Goal: Transaction & Acquisition: Subscribe to service/newsletter

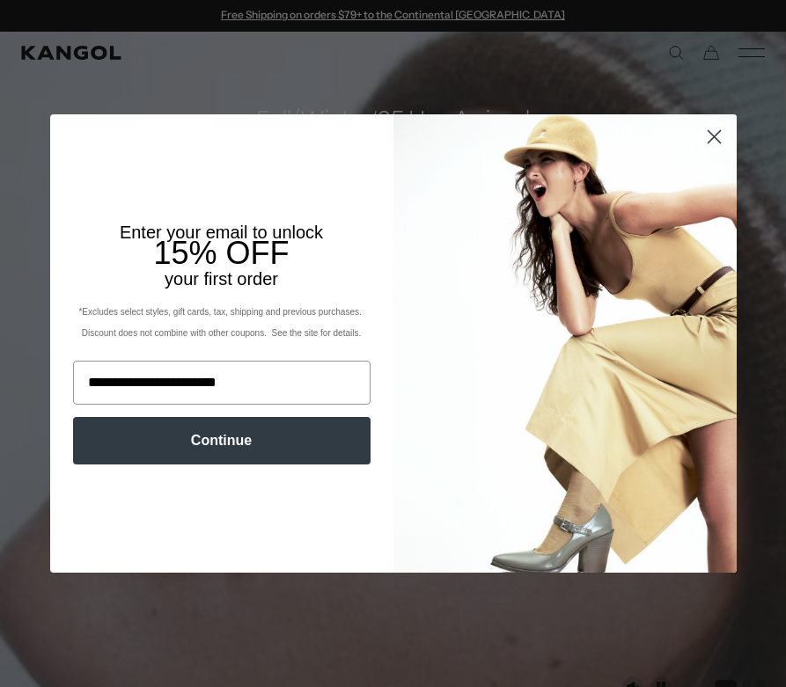
type input "**********"
click at [212, 455] on button "Continue" at bounding box center [221, 441] width 297 height 48
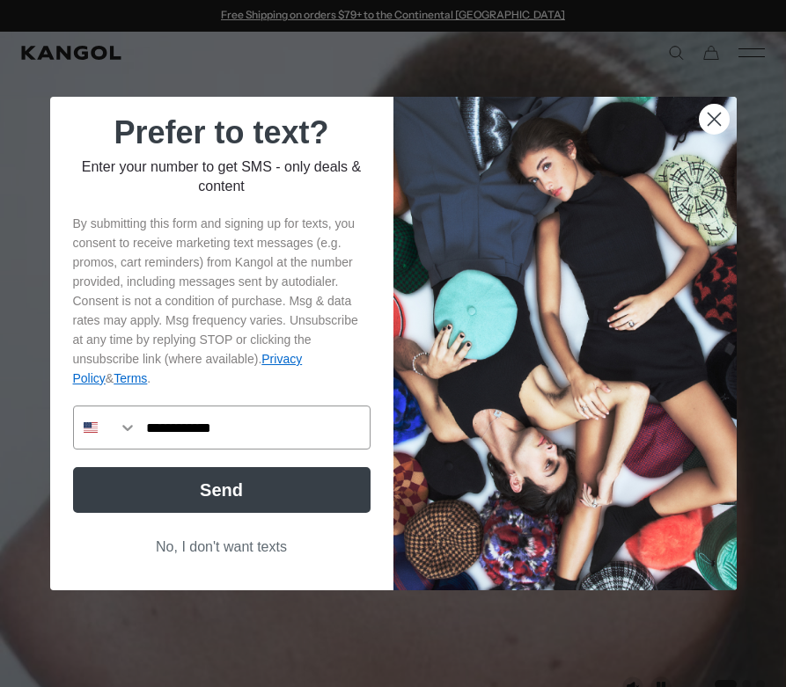
type input "**********"
click at [275, 504] on button "Send" at bounding box center [221, 490] width 297 height 46
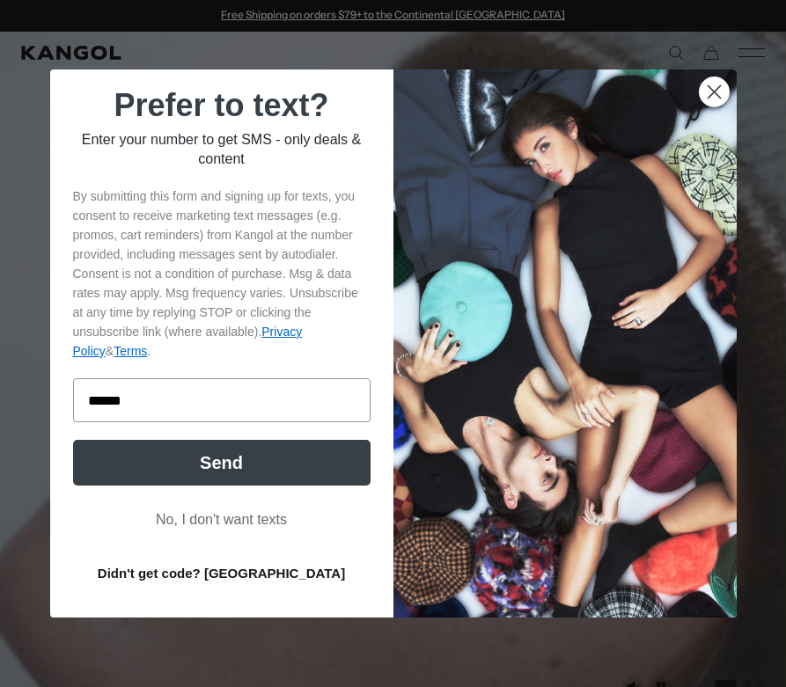
type input "******"
click at [240, 455] on button "Send" at bounding box center [221, 463] width 297 height 46
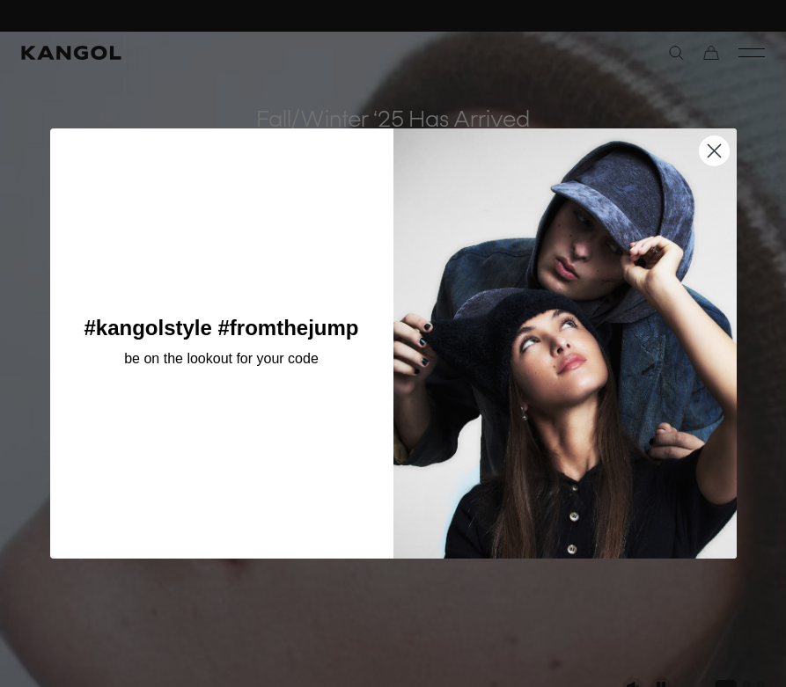
scroll to position [0, 363]
click at [711, 159] on circle "Close dialog" at bounding box center [713, 150] width 29 height 29
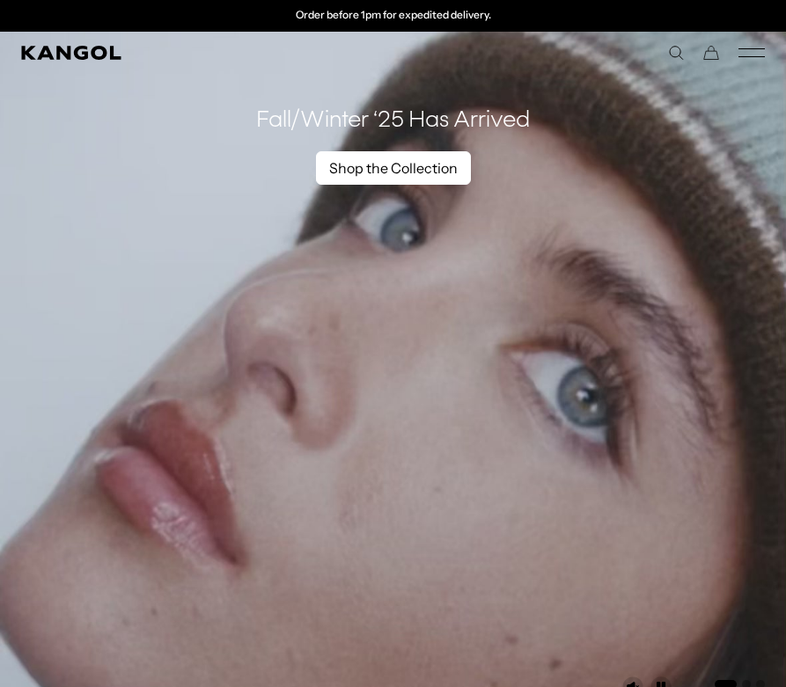
click at [381, 168] on link "Shop the Collection" at bounding box center [393, 167] width 155 height 33
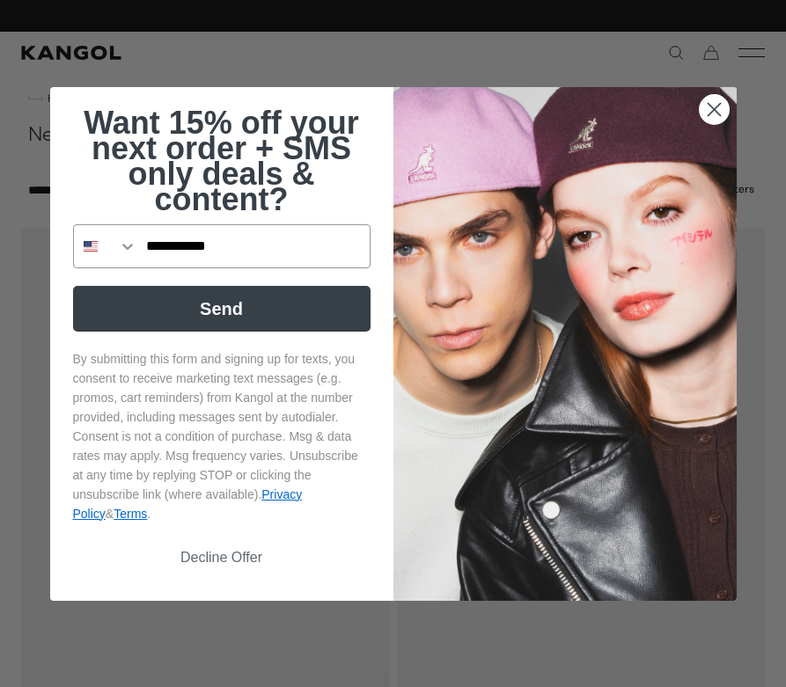
scroll to position [0, 363]
type input "**********"
click at [302, 303] on button "Send" at bounding box center [221, 309] width 297 height 46
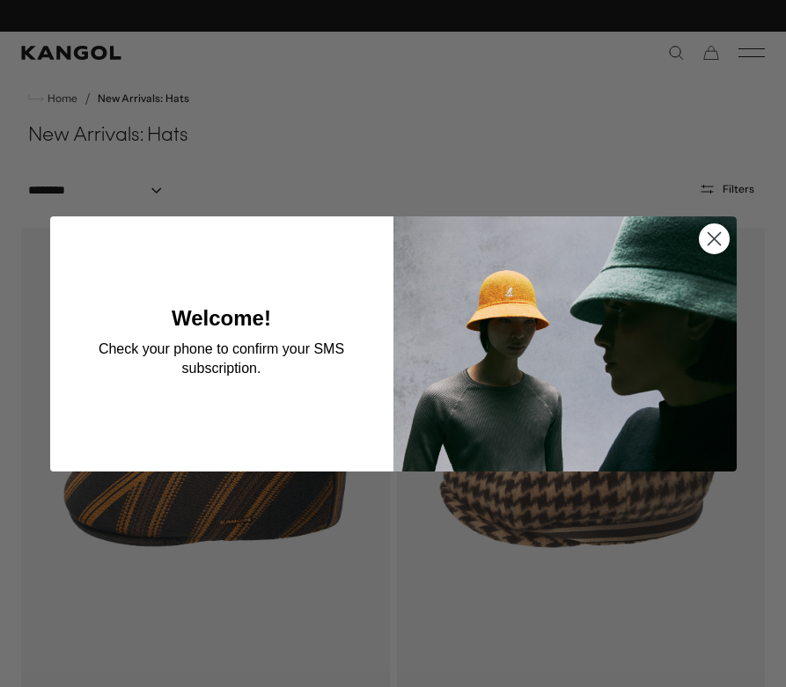
scroll to position [0, 0]
click at [722, 239] on circle "Close dialog" at bounding box center [713, 237] width 29 height 29
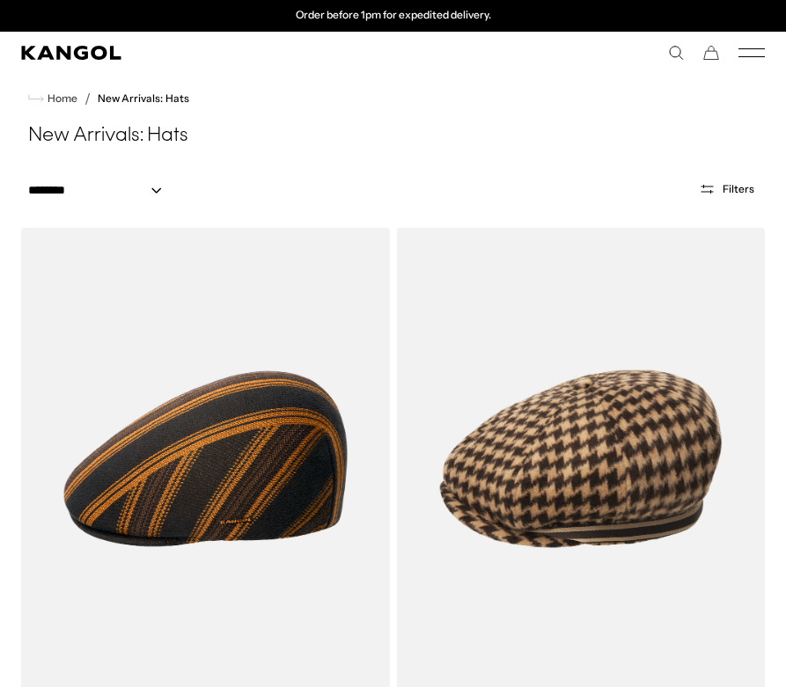
click at [742, 52] on icon "Mobile Menu" at bounding box center [751, 53] width 26 height 16
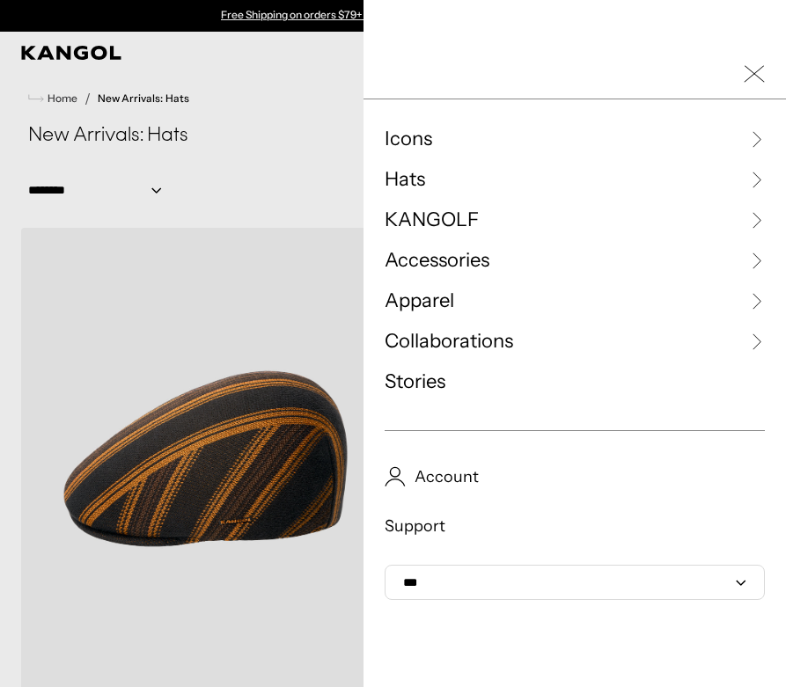
click at [752, 142] on icon at bounding box center [756, 139] width 18 height 18
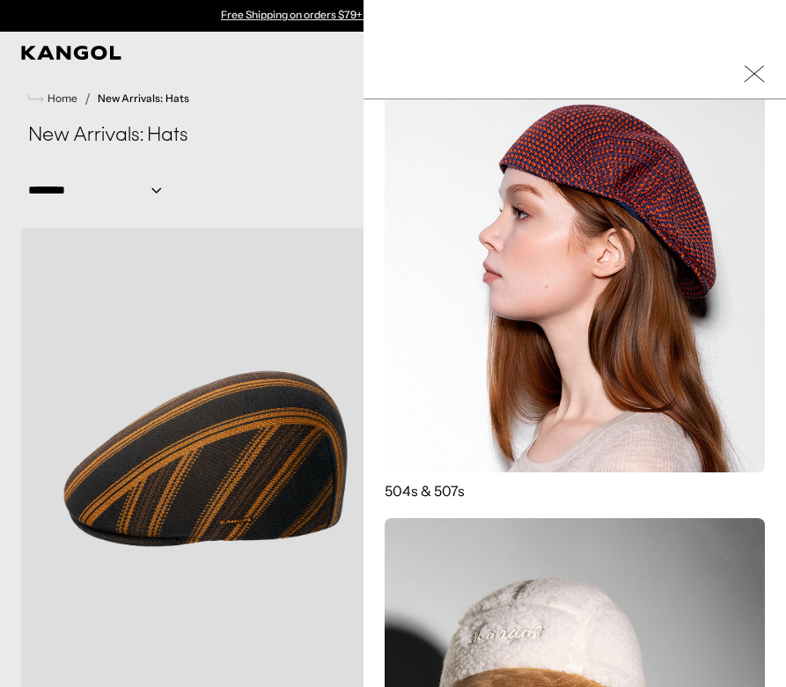
click at [631, 361] on img at bounding box center [575, 282] width 380 height 380
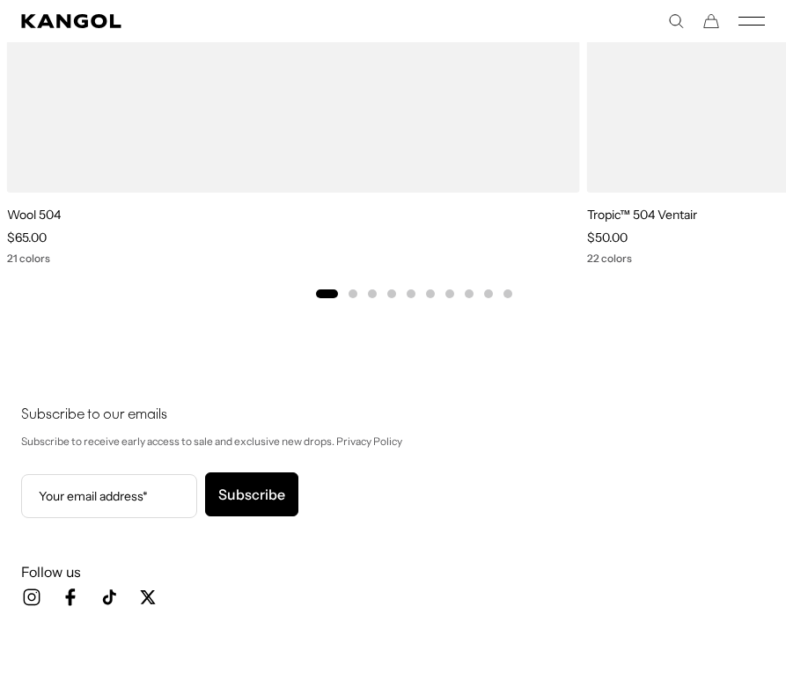
scroll to position [7847, 0]
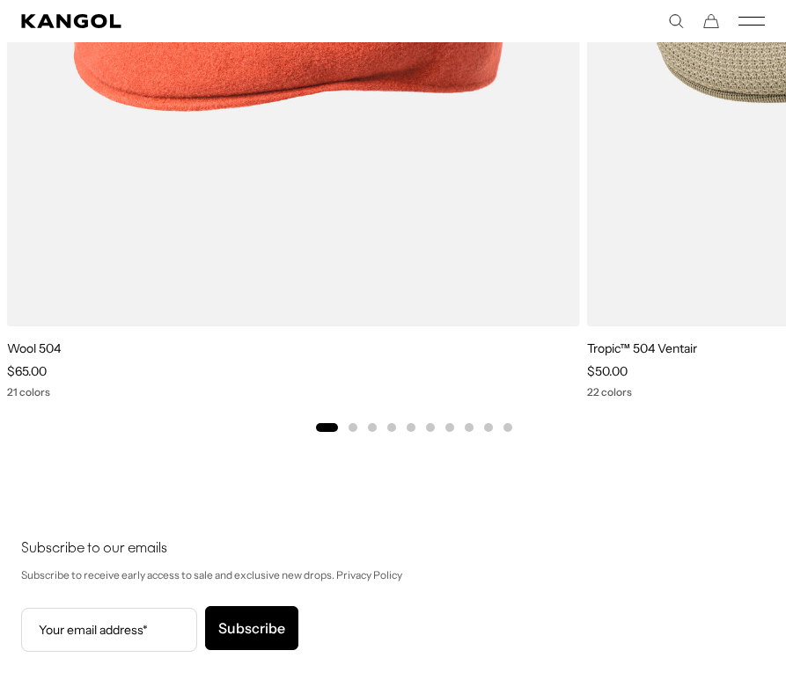
click at [354, 426] on button "Go to slide 2" at bounding box center [352, 427] width 9 height 9
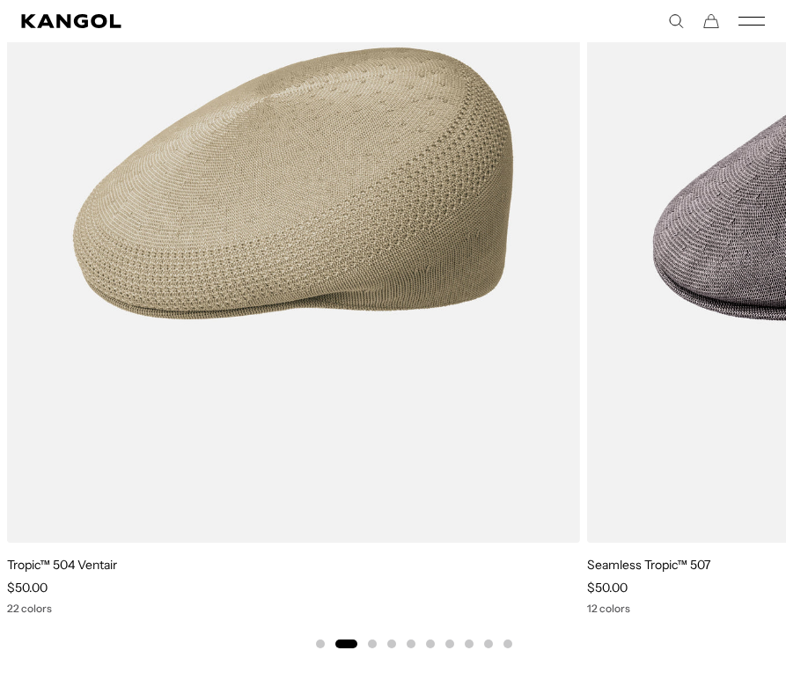
scroll to position [7630, 0]
click at [414, 643] on button "Go to slide 5" at bounding box center [411, 645] width 9 height 9
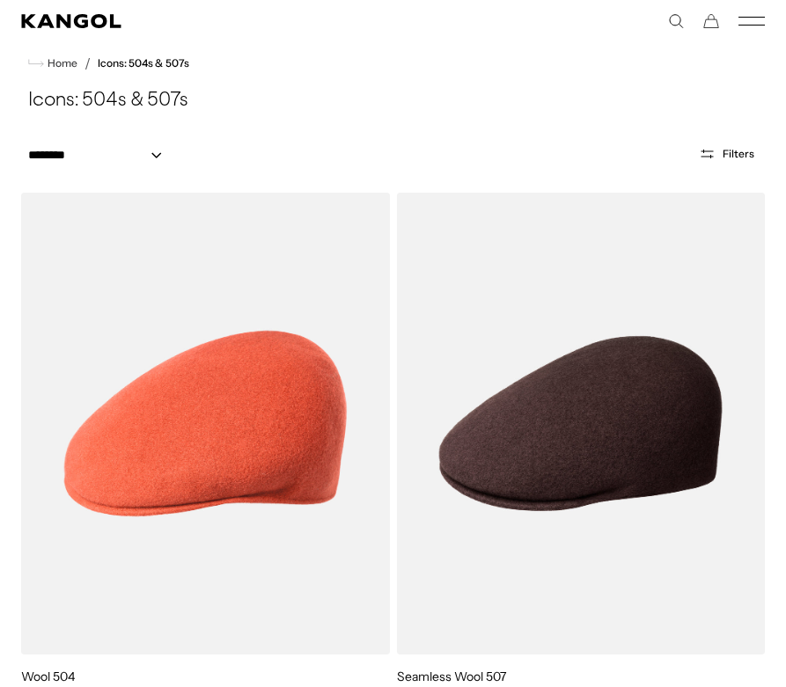
scroll to position [313, 0]
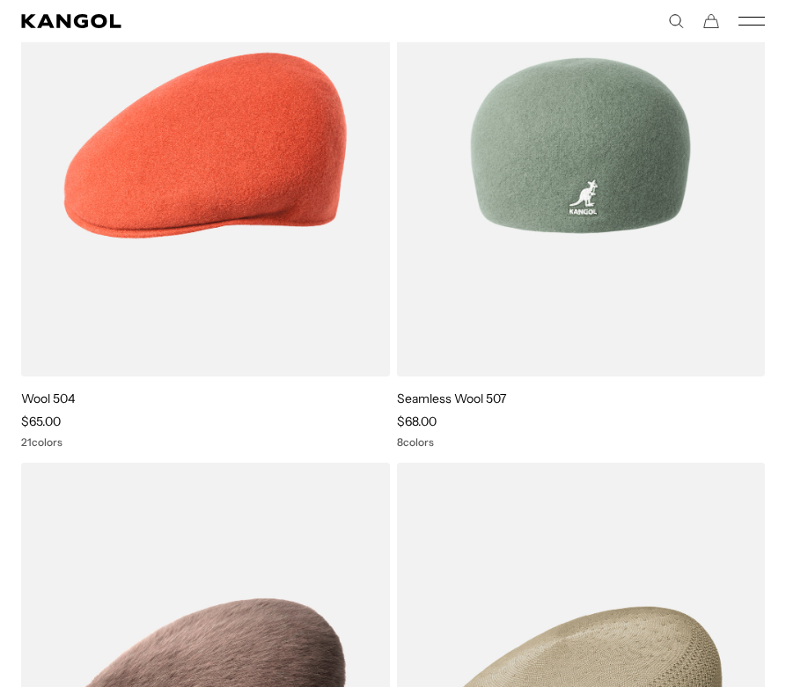
click at [492, 397] on link "Seamless Wool 507" at bounding box center [451, 399] width 109 height 16
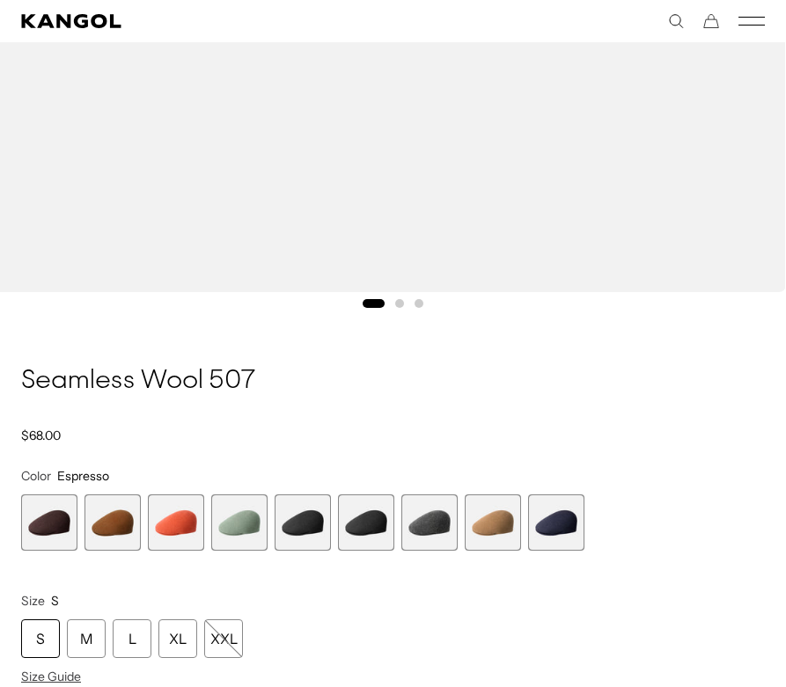
scroll to position [0, 363]
click at [62, 509] on span "1 of 9" at bounding box center [49, 523] width 56 height 56
click at [298, 509] on span "5 of 9" at bounding box center [303, 523] width 56 height 56
click at [357, 524] on span "6 of 9" at bounding box center [366, 523] width 56 height 56
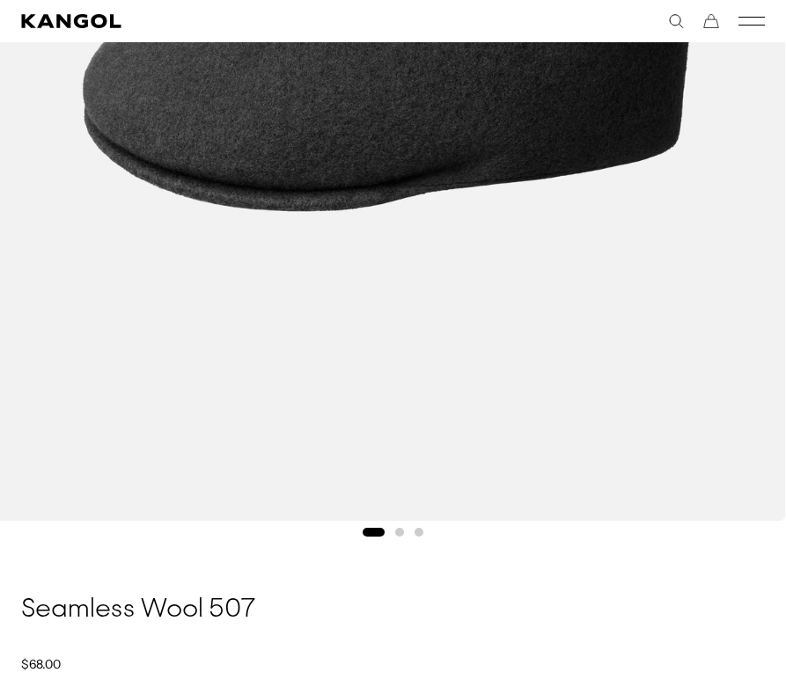
scroll to position [623, 0]
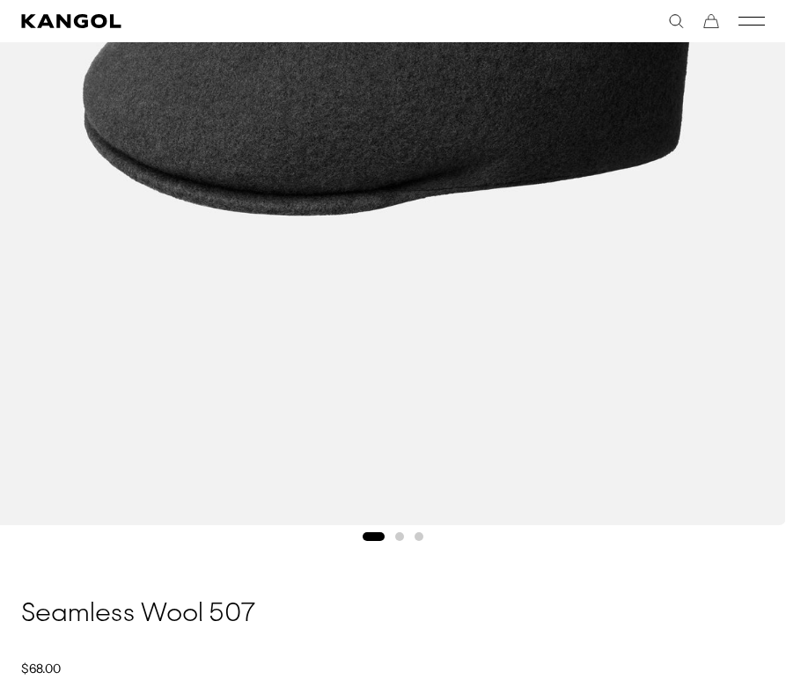
click at [425, 529] on div "Gallery Viewer" at bounding box center [393, 39] width 828 height 1018
click at [419, 534] on button "Go to slide 3" at bounding box center [418, 536] width 9 height 9
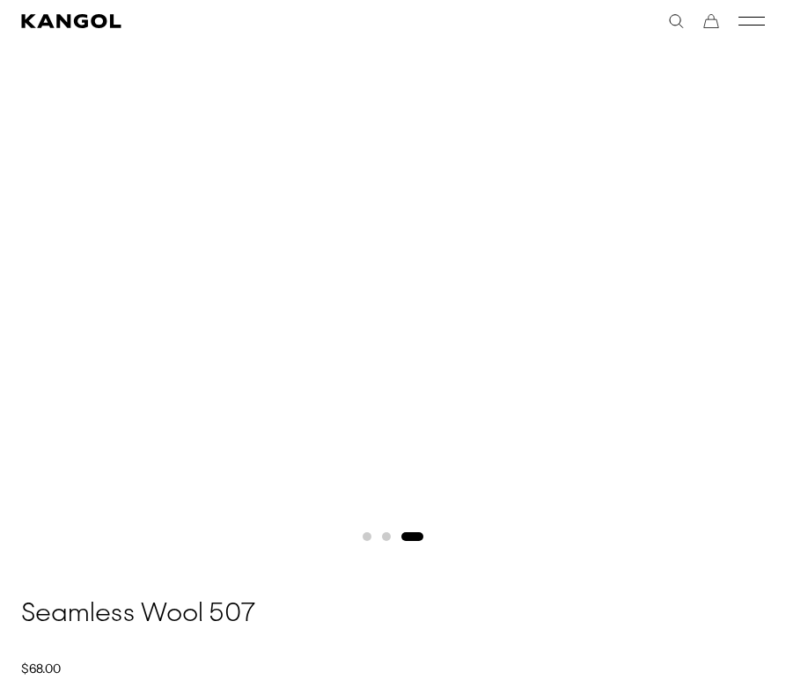
scroll to position [0, 0]
click at [385, 534] on button "Go to slide 2" at bounding box center [386, 536] width 9 height 9
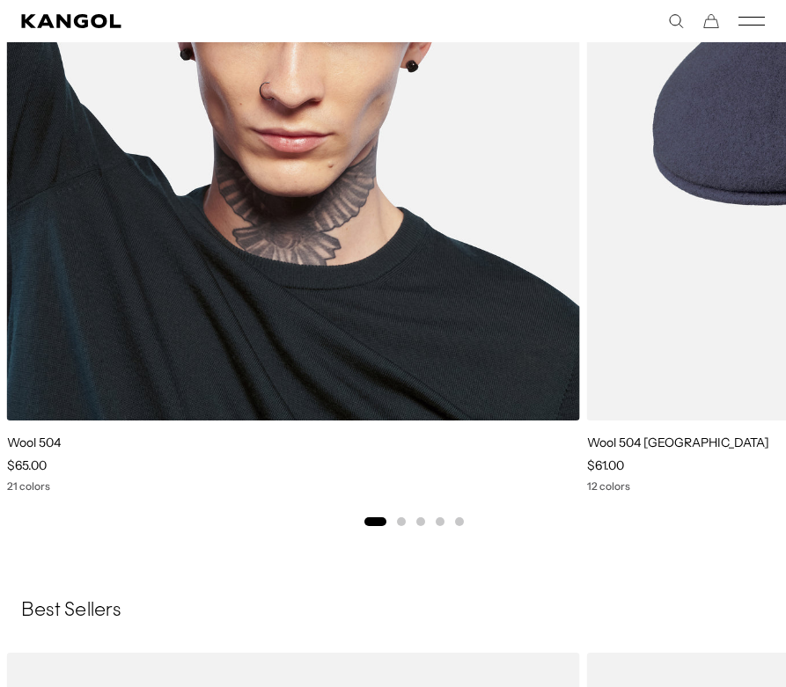
scroll to position [2379, 0]
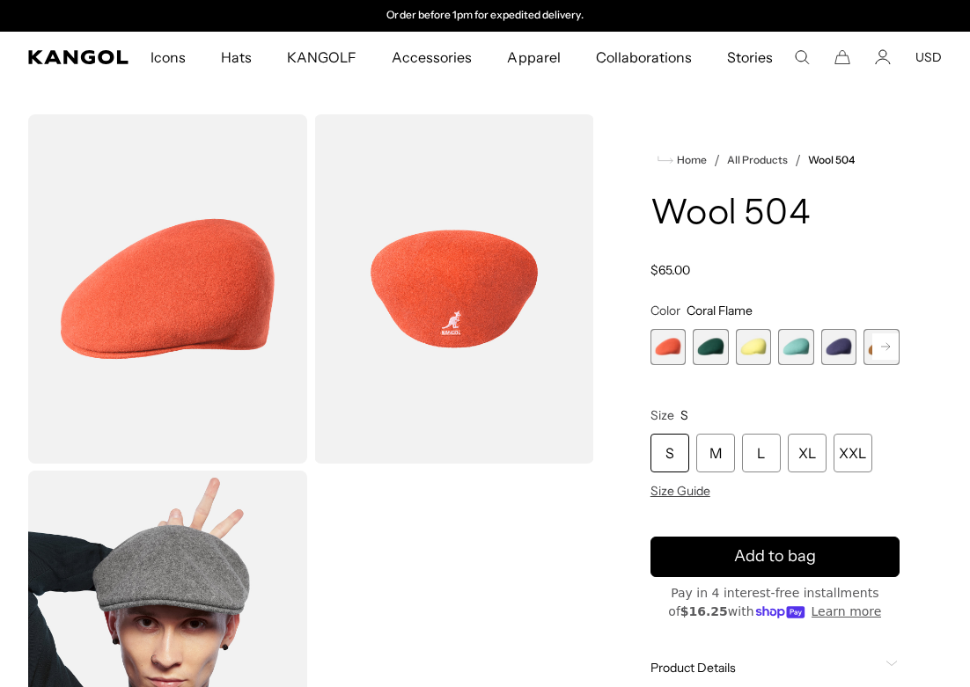
click at [785, 336] on rect at bounding box center [885, 346] width 26 height 26
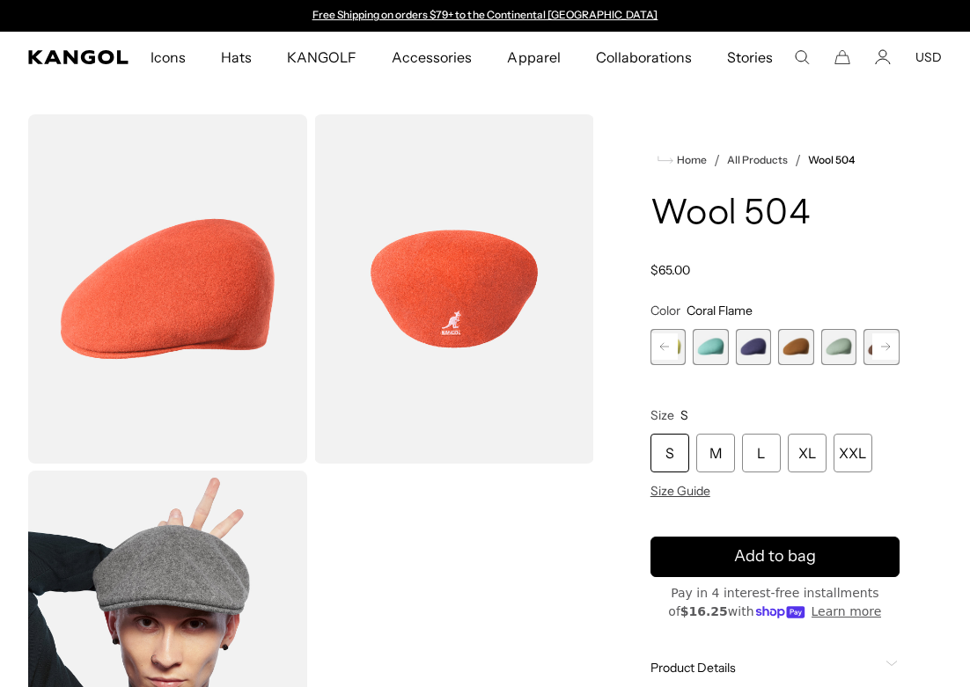
click at [785, 336] on rect at bounding box center [885, 346] width 26 height 26
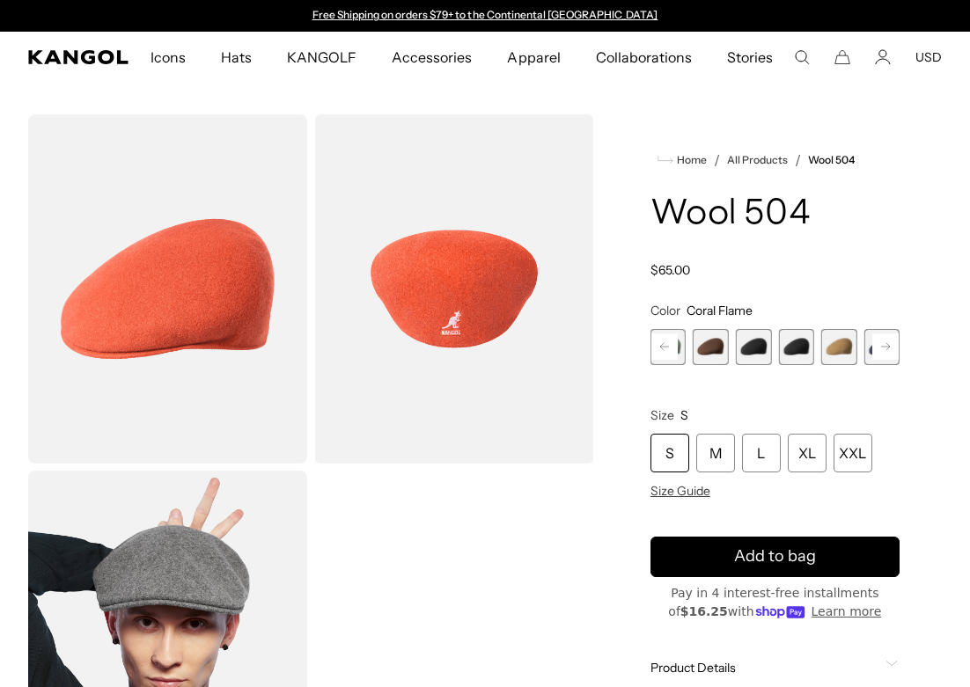
click at [785, 336] on rect at bounding box center [885, 346] width 26 height 26
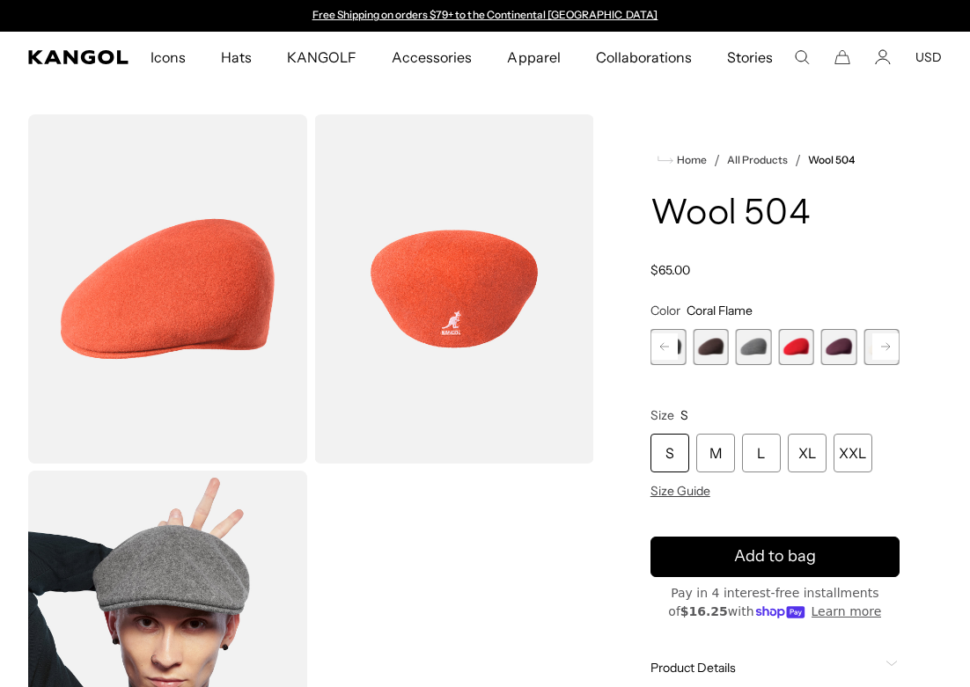
click at [785, 336] on rect at bounding box center [885, 346] width 26 height 26
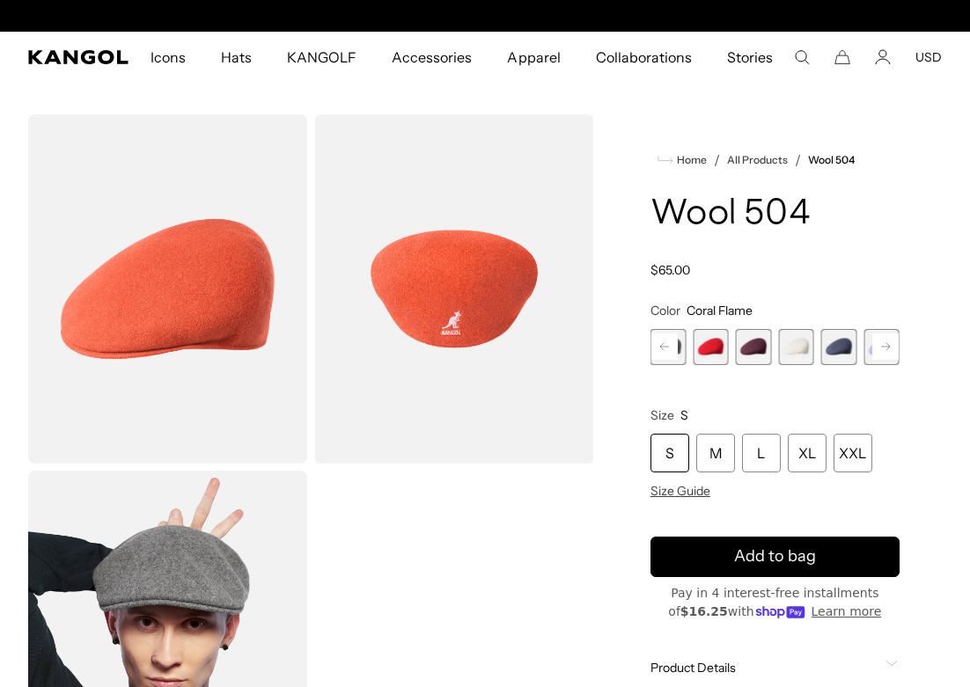
click at [785, 336] on rect at bounding box center [885, 346] width 26 height 26
drag, startPoint x: 887, startPoint y: 336, endPoint x: 829, endPoint y: 336, distance: 58.1
click at [785, 336] on rect at bounding box center [885, 346] width 26 height 26
click at [755, 345] on span "18 of 21" at bounding box center [754, 347] width 36 height 36
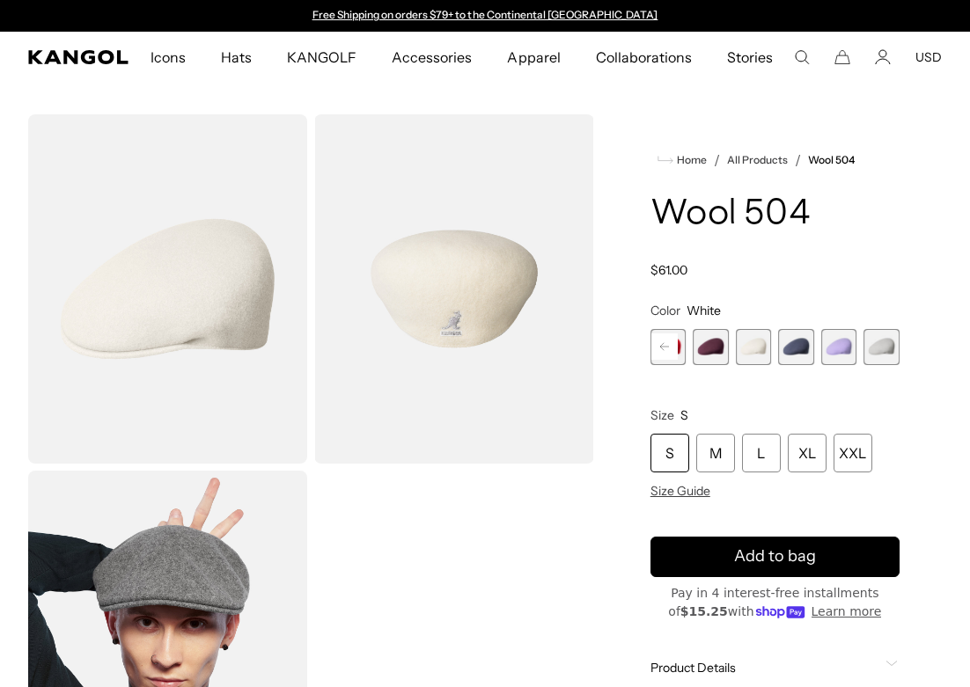
click at [785, 346] on span "21 of 21" at bounding box center [881, 347] width 36 height 36
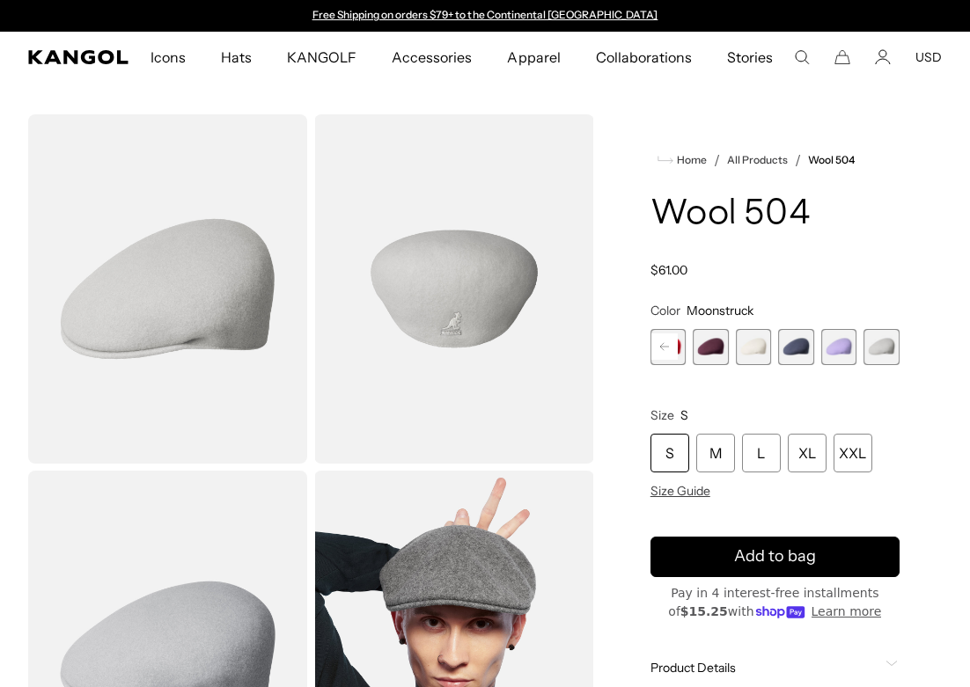
click at [785, 346] on span "20 of 21" at bounding box center [839, 347] width 36 height 36
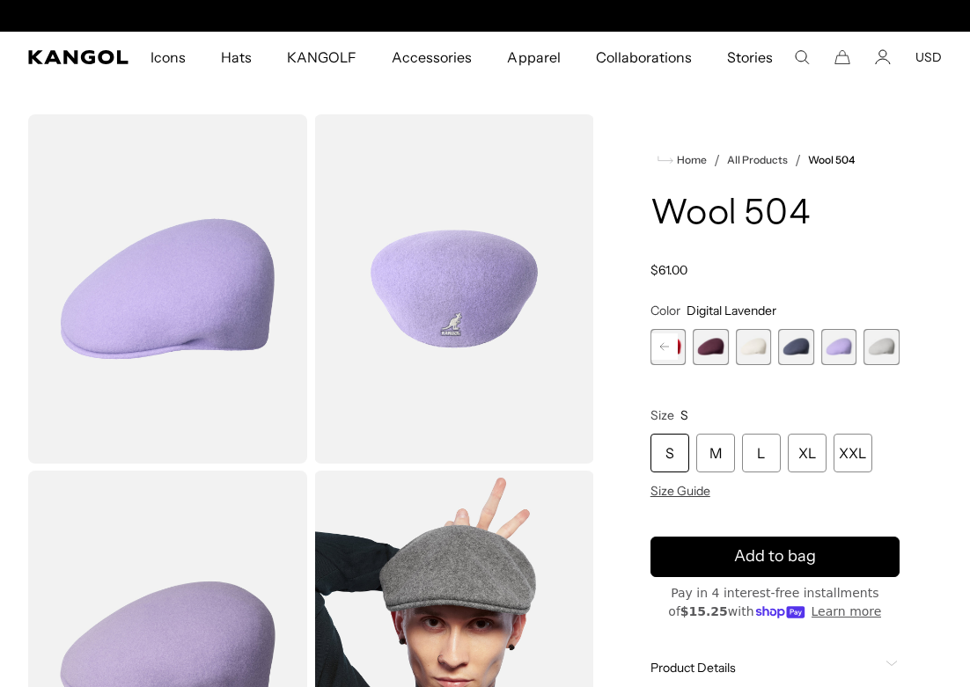
scroll to position [0, 363]
click at [666, 342] on rect at bounding box center [664, 346] width 26 height 26
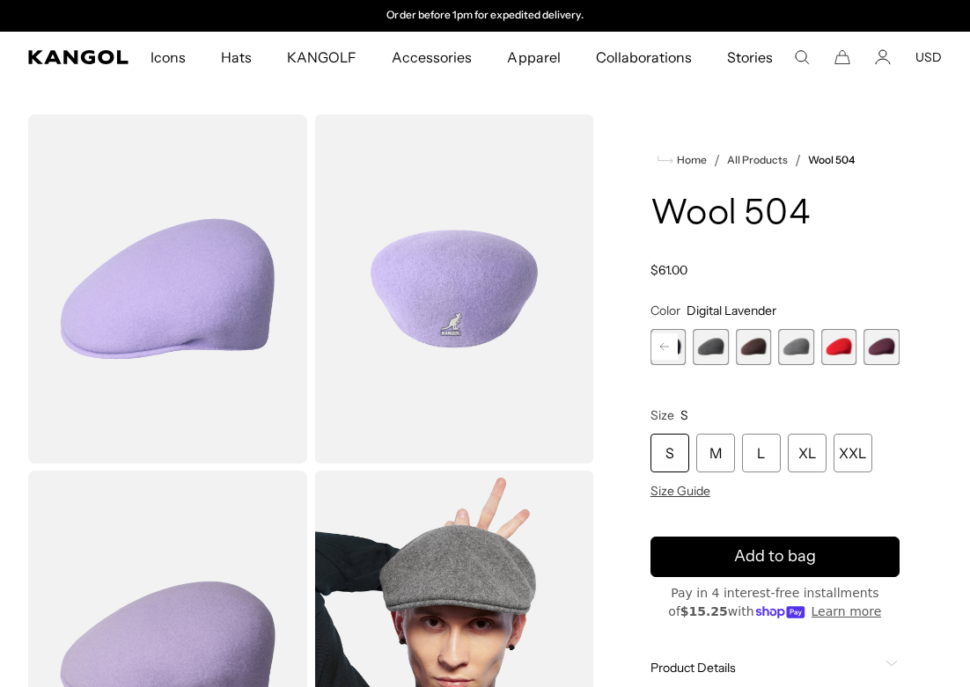
click at [666, 342] on rect at bounding box center [664, 346] width 26 height 26
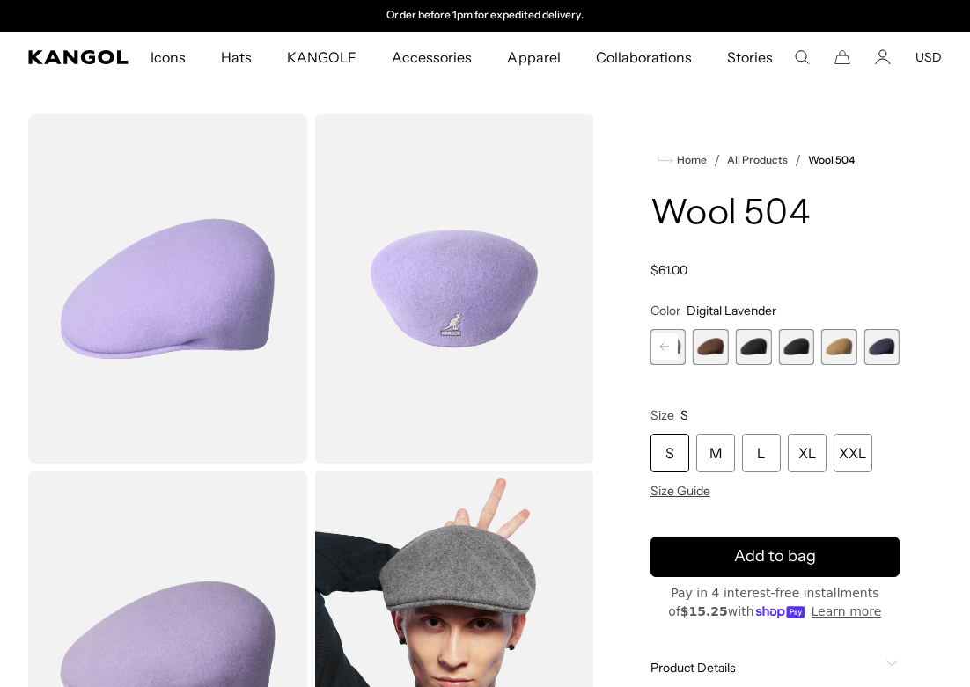
click at [666, 342] on rect at bounding box center [664, 346] width 26 height 26
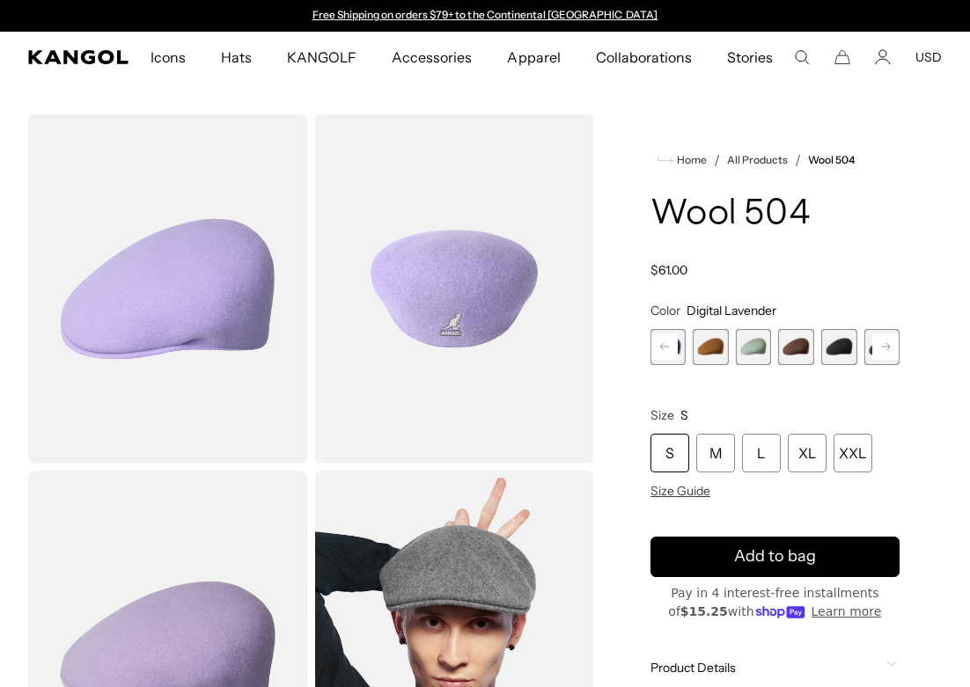
click at [739, 348] on span "7 of 21" at bounding box center [754, 347] width 36 height 36
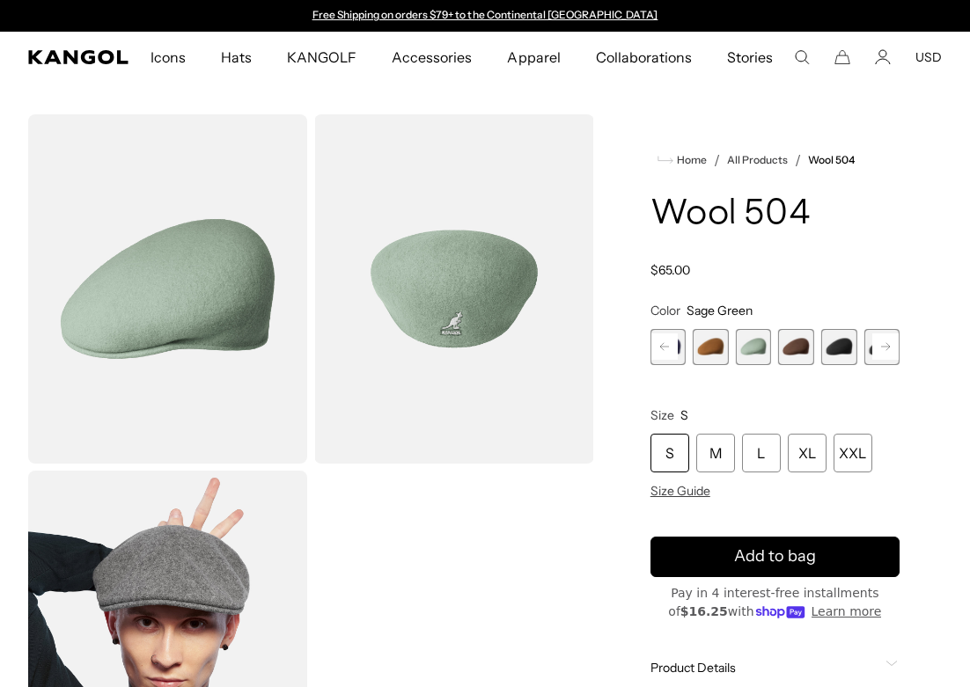
click at [656, 343] on rect at bounding box center [664, 346] width 26 height 26
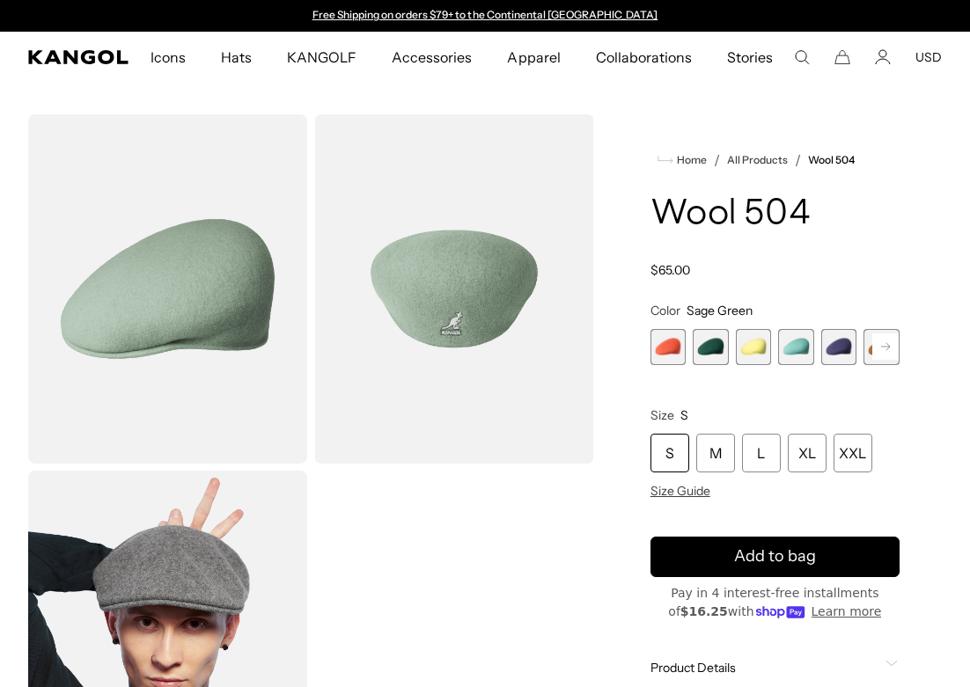
click at [656, 343] on span "1 of 21" at bounding box center [668, 347] width 36 height 36
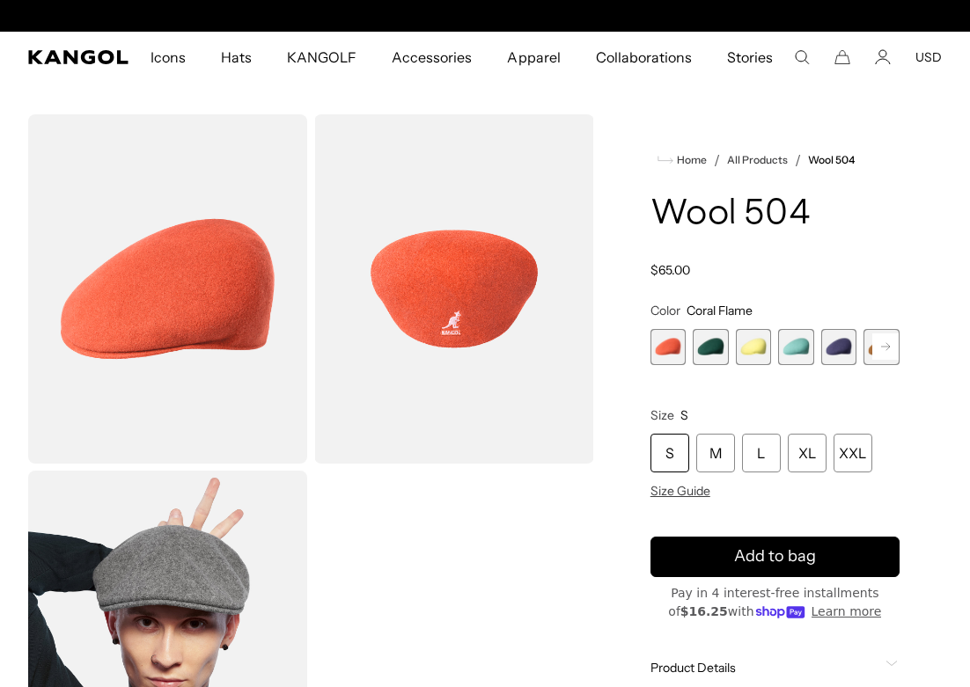
scroll to position [0, 363]
click at [664, 347] on span "1 of 21" at bounding box center [668, 347] width 36 height 36
click at [701, 347] on span "2 of 21" at bounding box center [710, 347] width 36 height 36
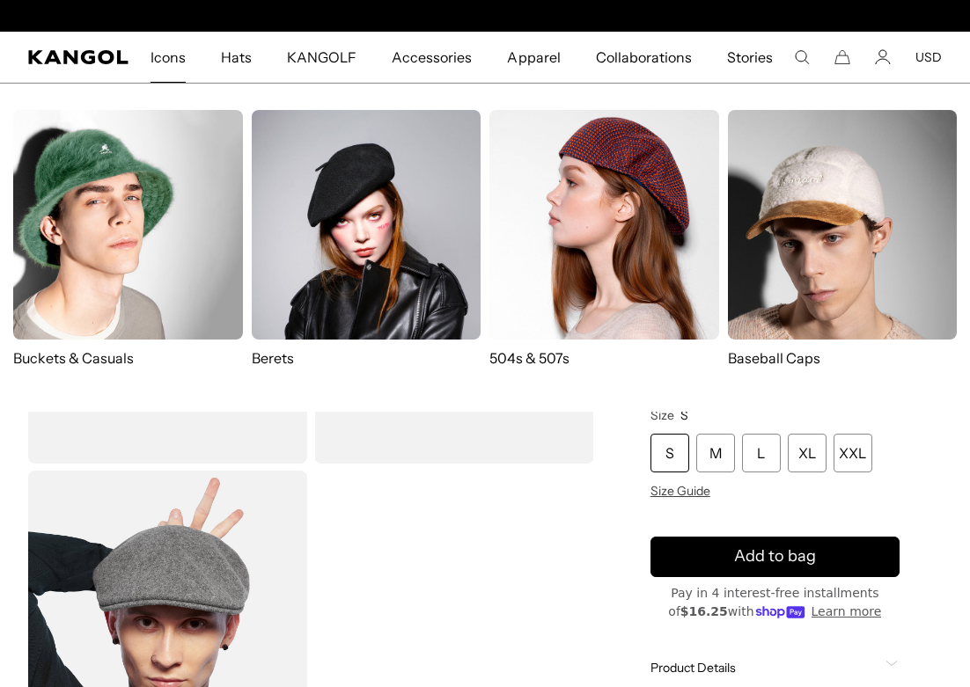
scroll to position [0, 363]
click at [345, 154] on img at bounding box center [367, 225] width 230 height 230
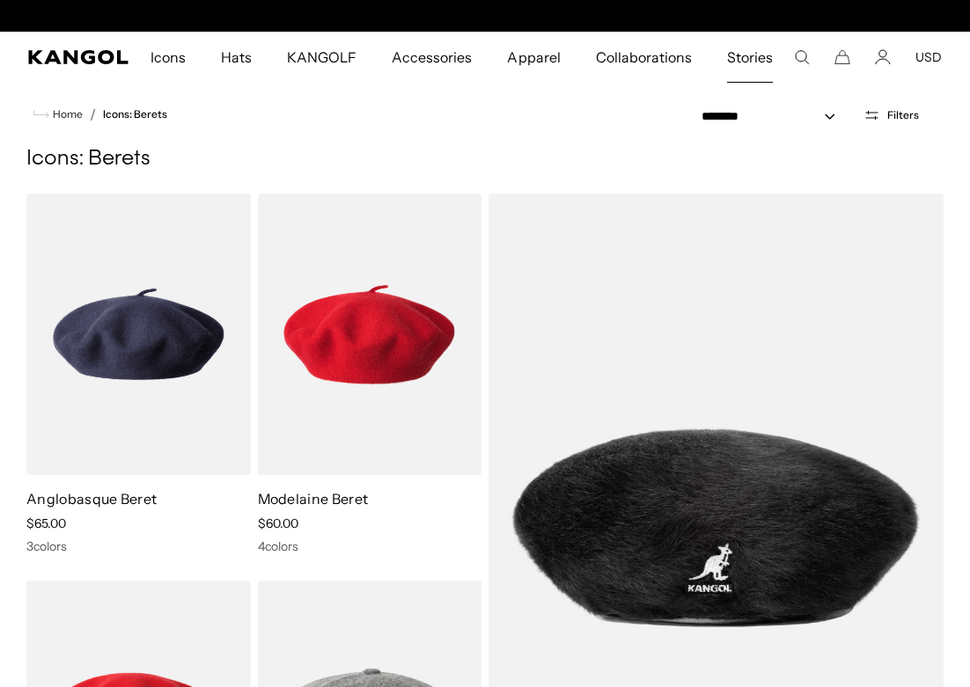
scroll to position [0, 363]
click at [806, 62] on icon "Search here" at bounding box center [802, 57] width 16 height 16
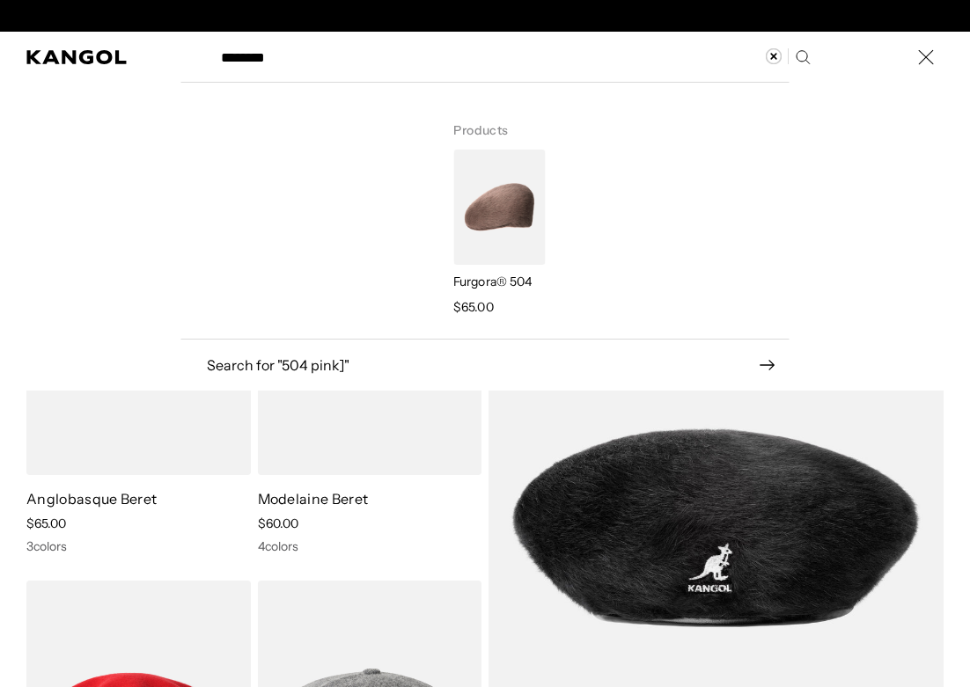
scroll to position [0, 0]
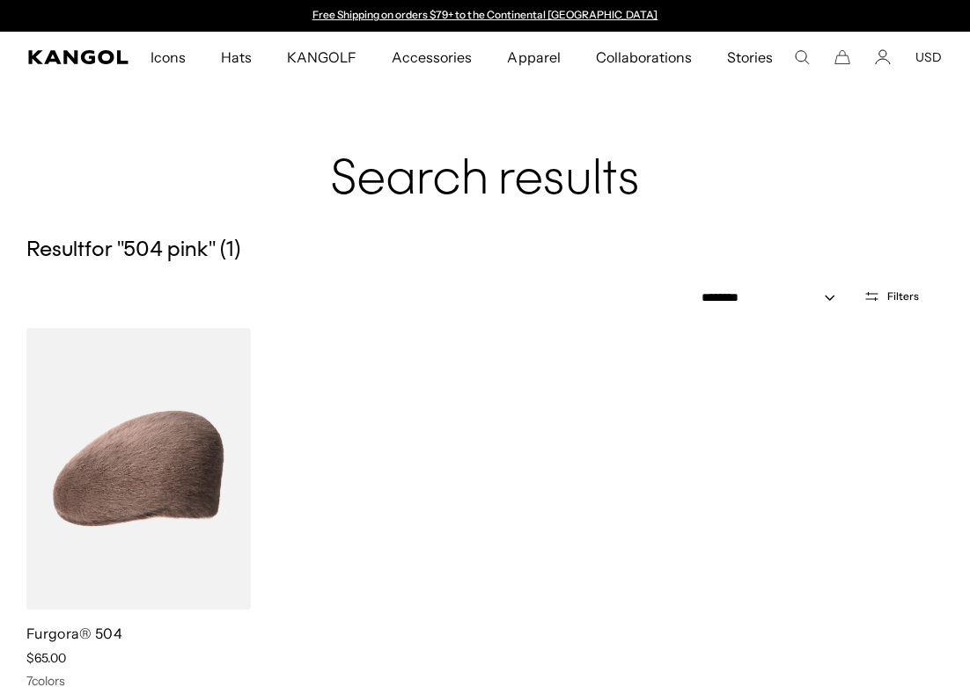
click at [797, 55] on icon "Search here" at bounding box center [802, 57] width 16 height 16
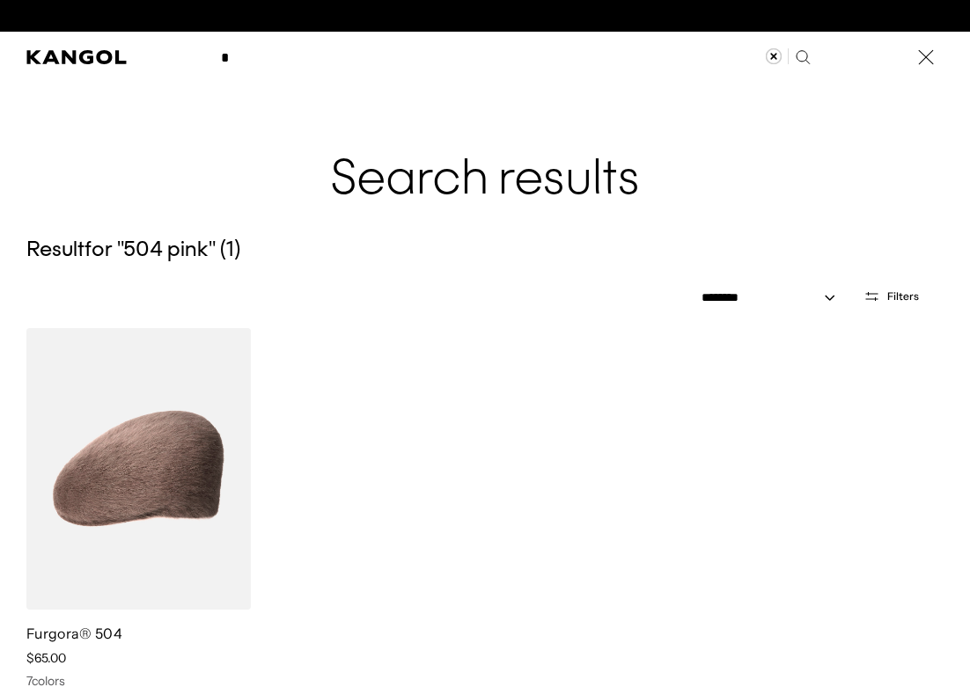
scroll to position [0, 363]
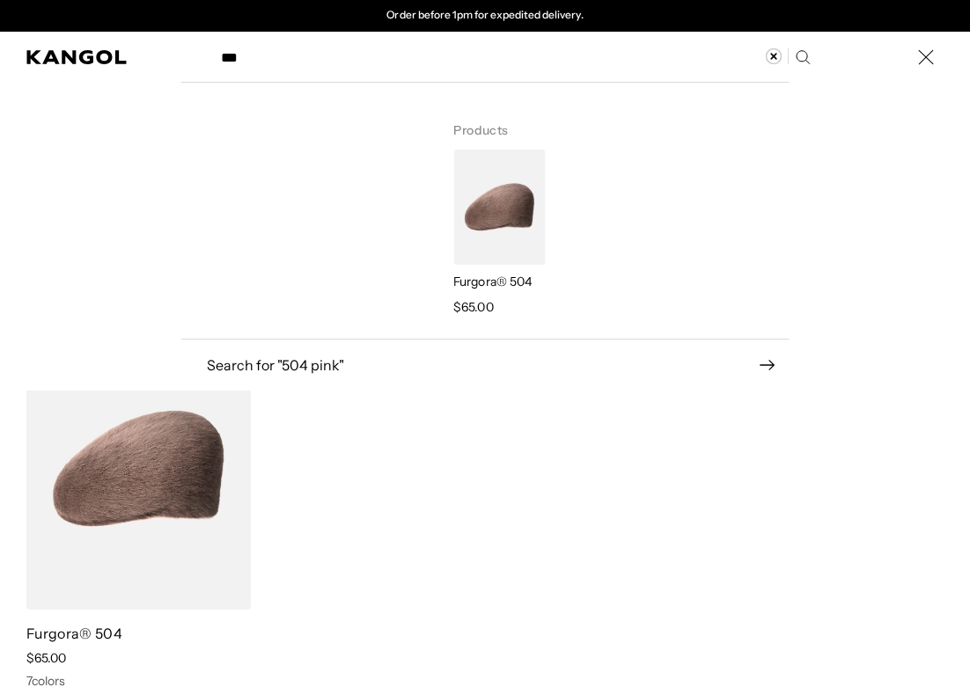
type input "****"
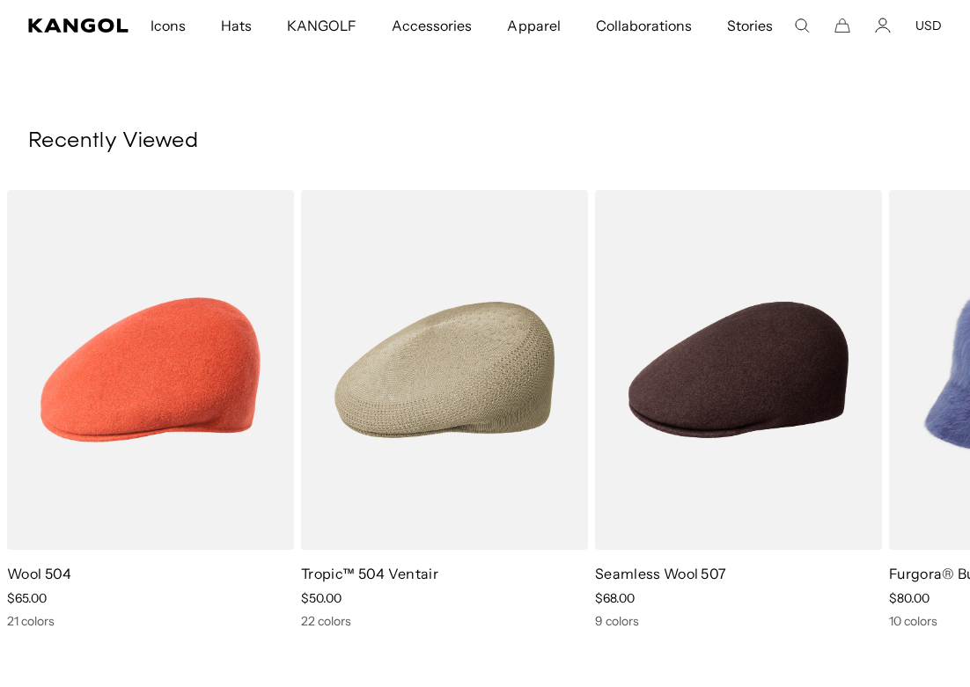
scroll to position [2322, 0]
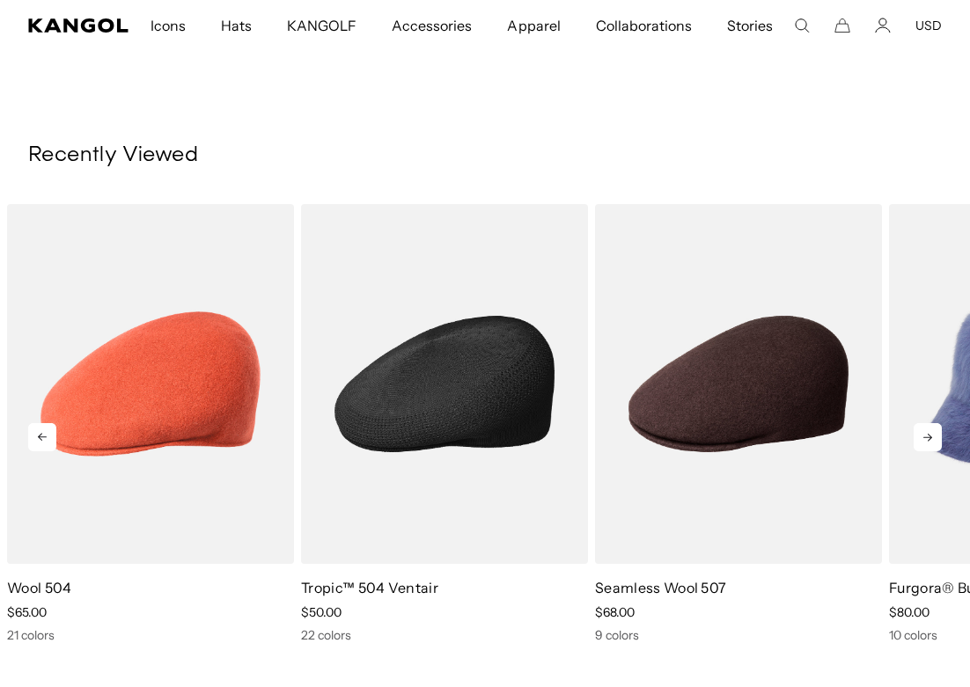
click at [480, 411] on img "2 of 10" at bounding box center [444, 384] width 287 height 360
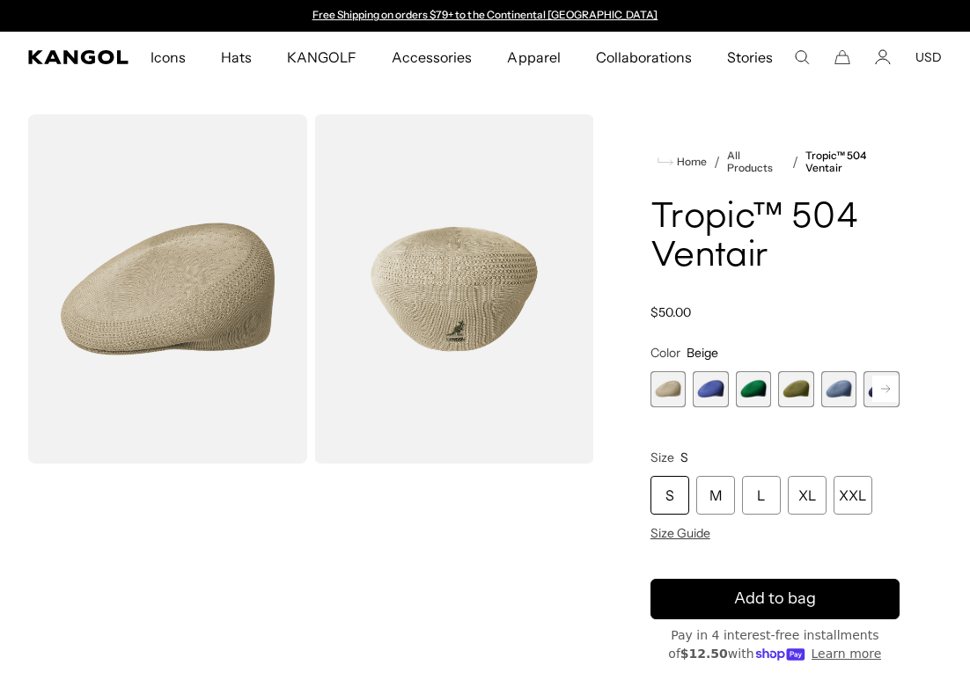
scroll to position [18, 0]
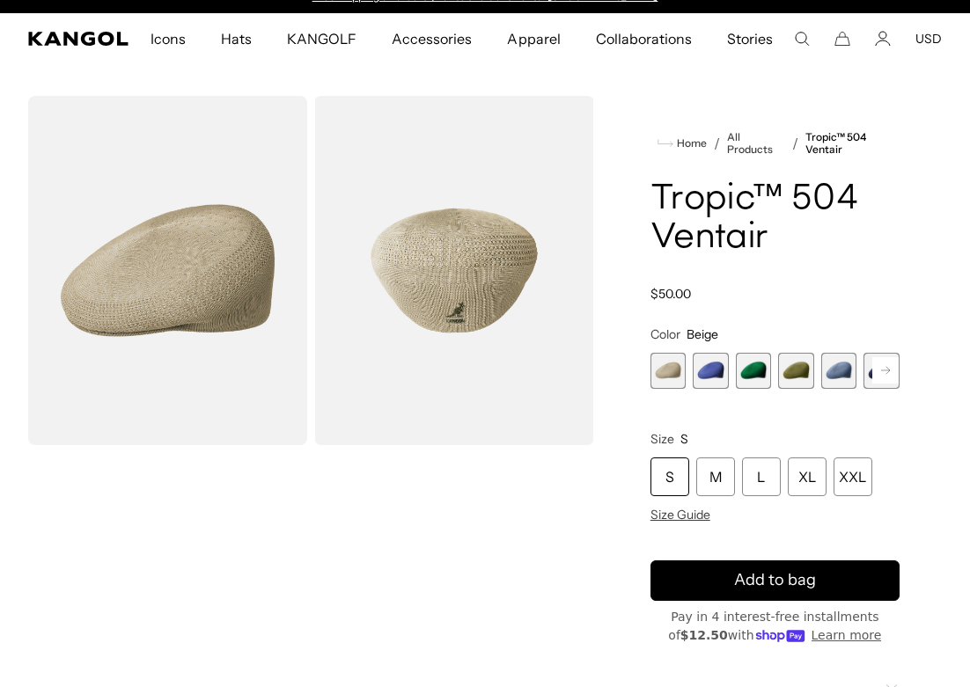
click at [887, 370] on icon at bounding box center [885, 370] width 9 height 7
click at [854, 374] on span "8 of 22" at bounding box center [839, 371] width 36 height 36
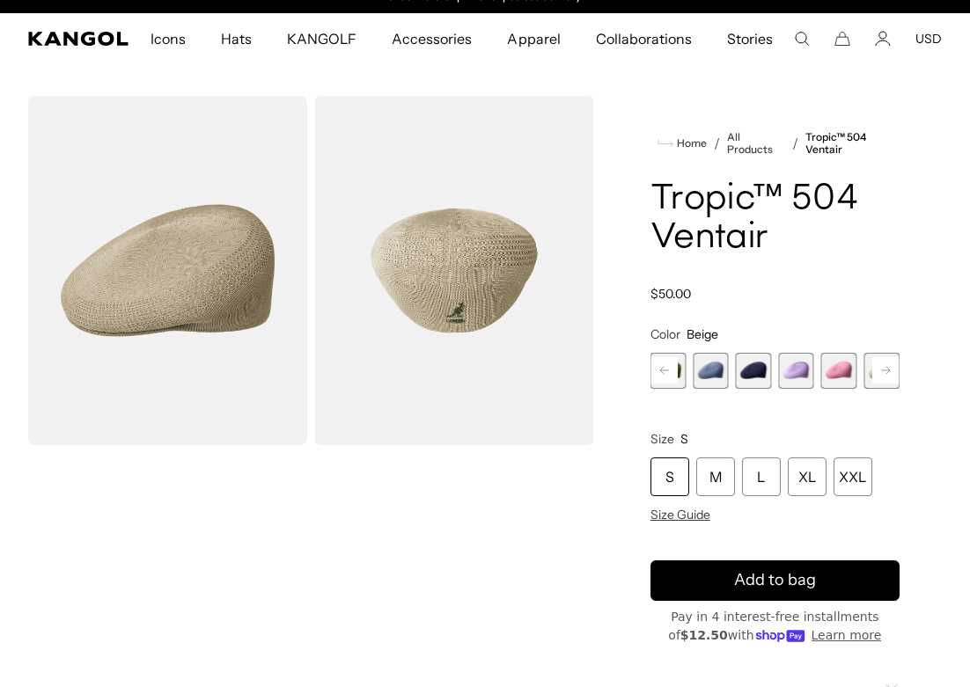
select select "**********"
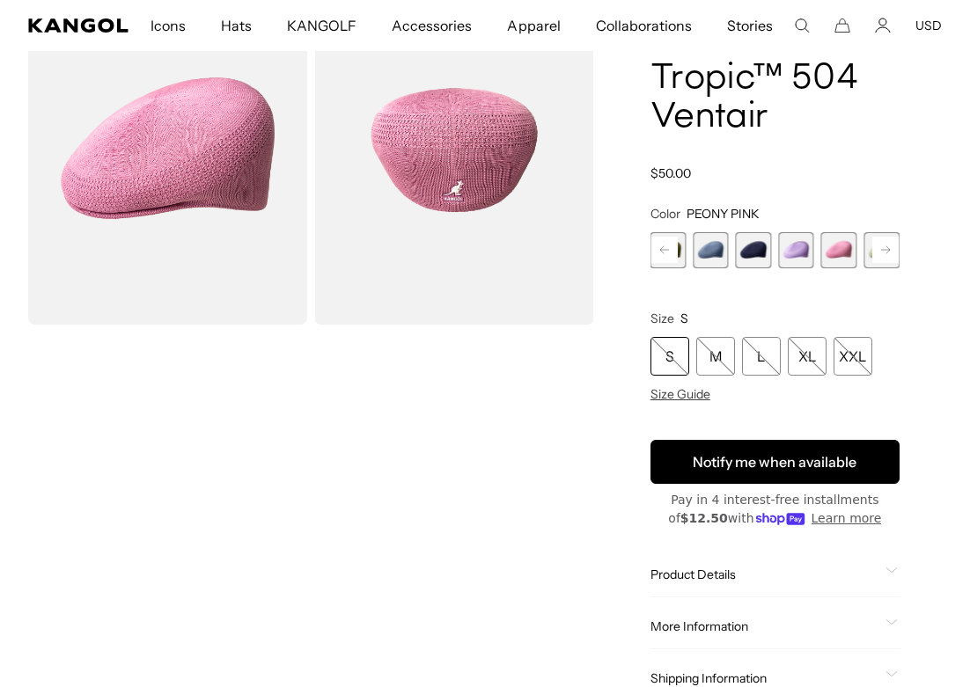
click at [788, 473] on button "Notify me when available" at bounding box center [774, 462] width 249 height 44
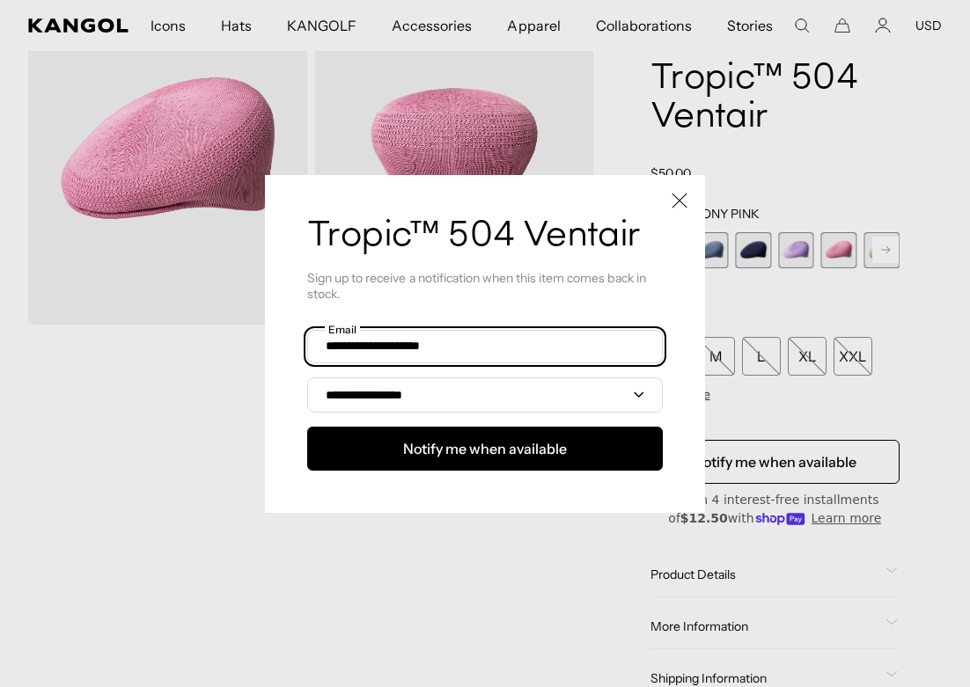
scroll to position [0, 363]
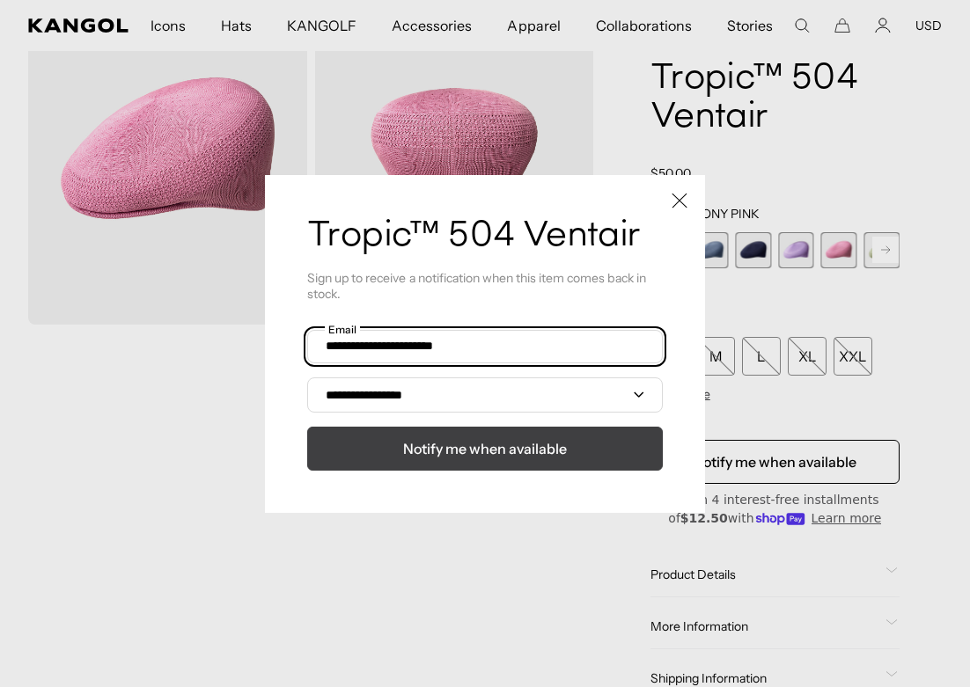
type input "**********"
click at [562, 439] on span "Notify me when available" at bounding box center [485, 448] width 164 height 21
